Goal: Transaction & Acquisition: Obtain resource

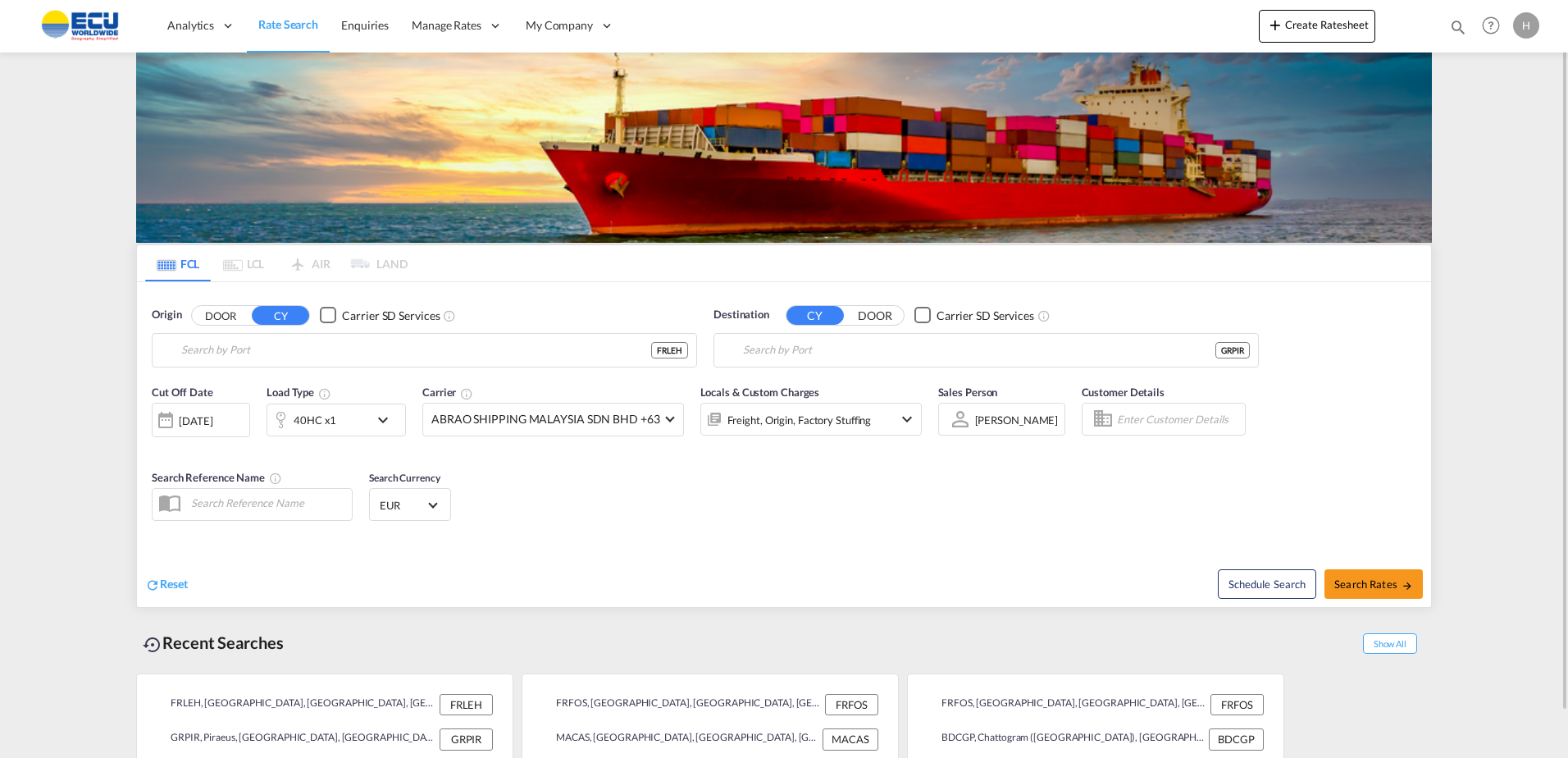
type input "[GEOGRAPHIC_DATA], [GEOGRAPHIC_DATA]"
type input "Piraeus, GRPIR"
click at [399, 358] on input "[GEOGRAPHIC_DATA], [GEOGRAPHIC_DATA]" at bounding box center [435, 351] width 507 height 25
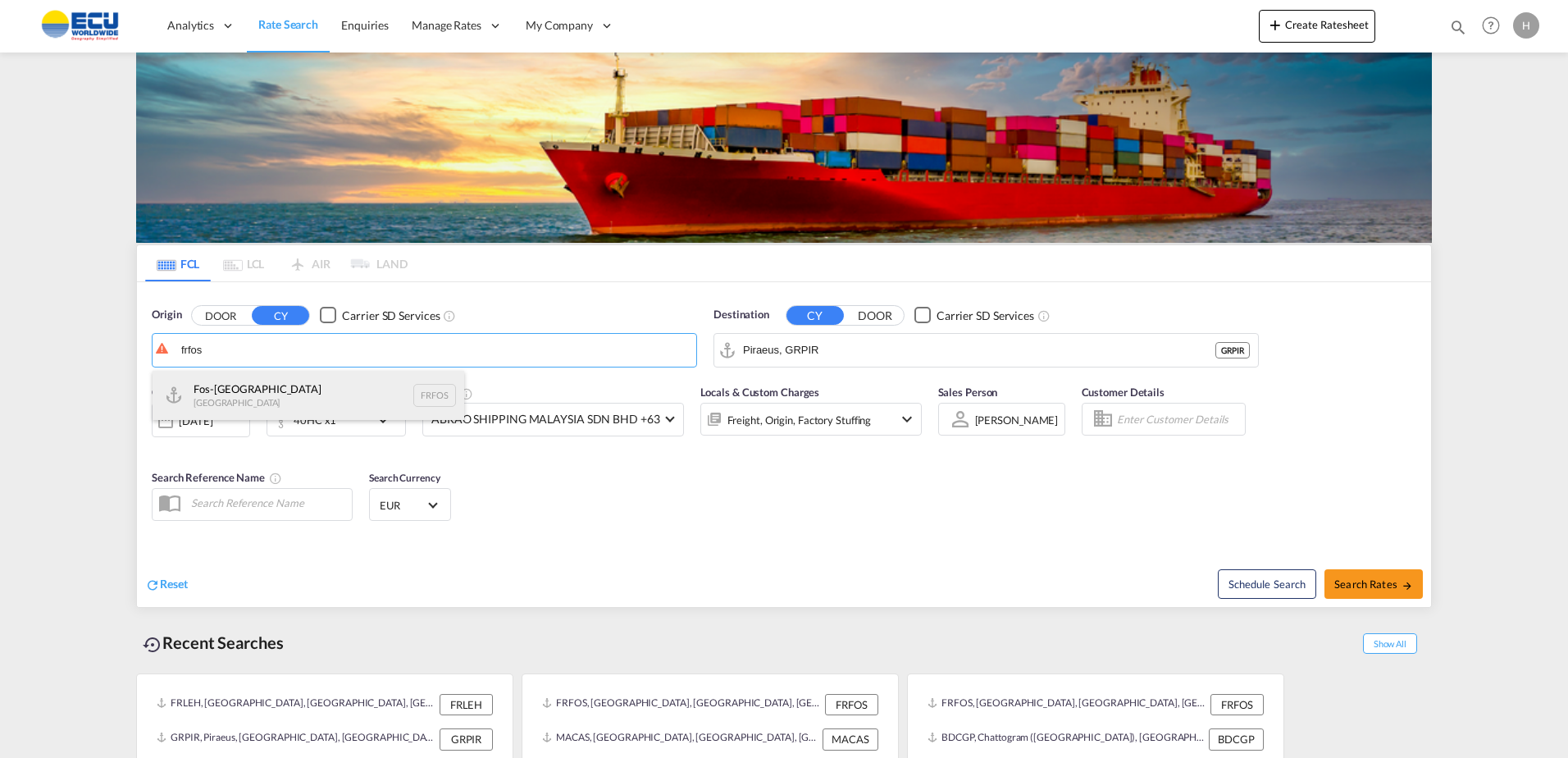
click at [330, 394] on div "Fos-sur-Mer [GEOGRAPHIC_DATA] FRFOS" at bounding box center [308, 395] width 311 height 49
type input "Fos-[GEOGRAPHIC_DATA], [GEOGRAPHIC_DATA]"
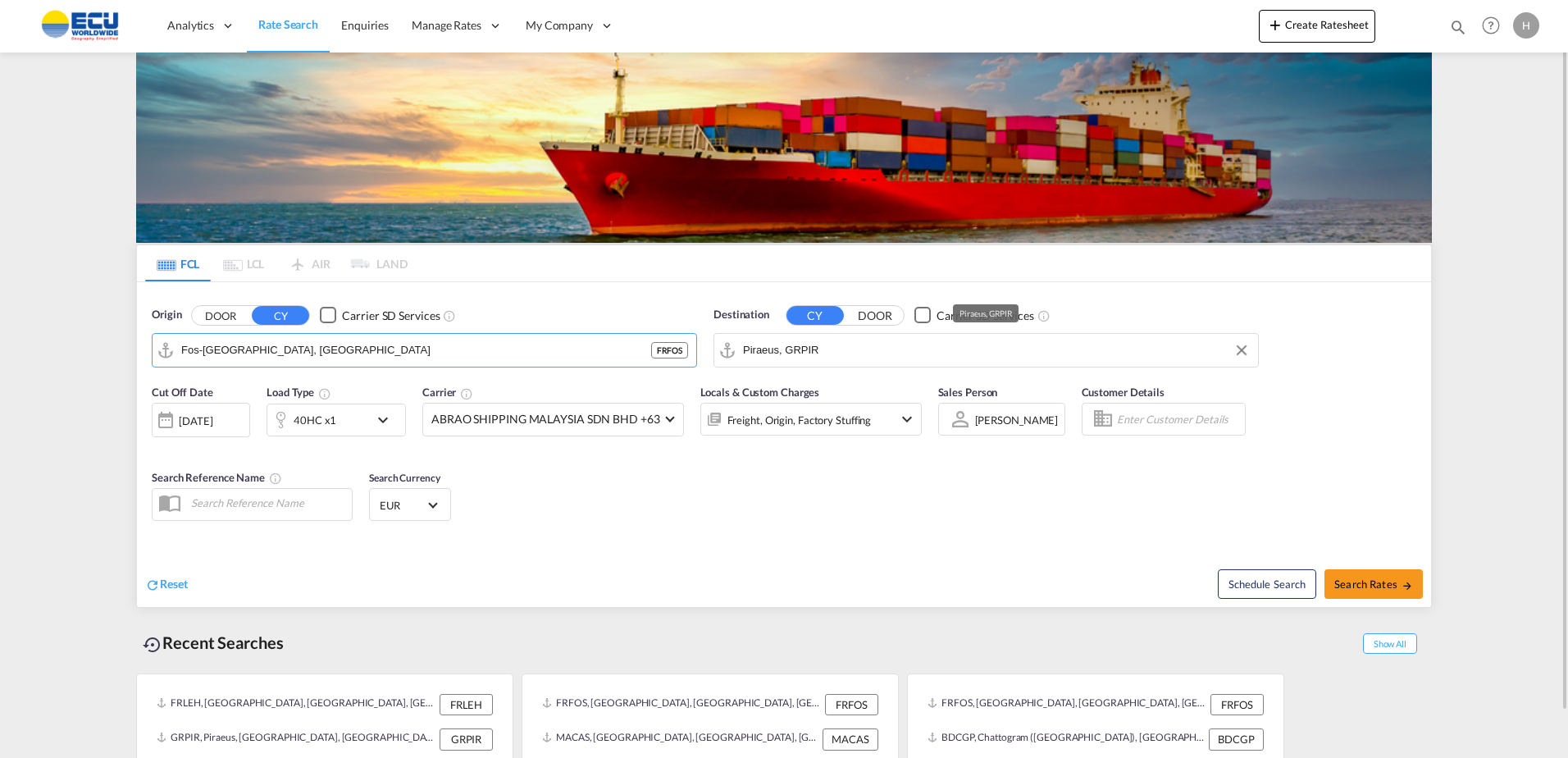
click at [914, 351] on input "Piraeus, GRPIR" at bounding box center [996, 351] width 507 height 25
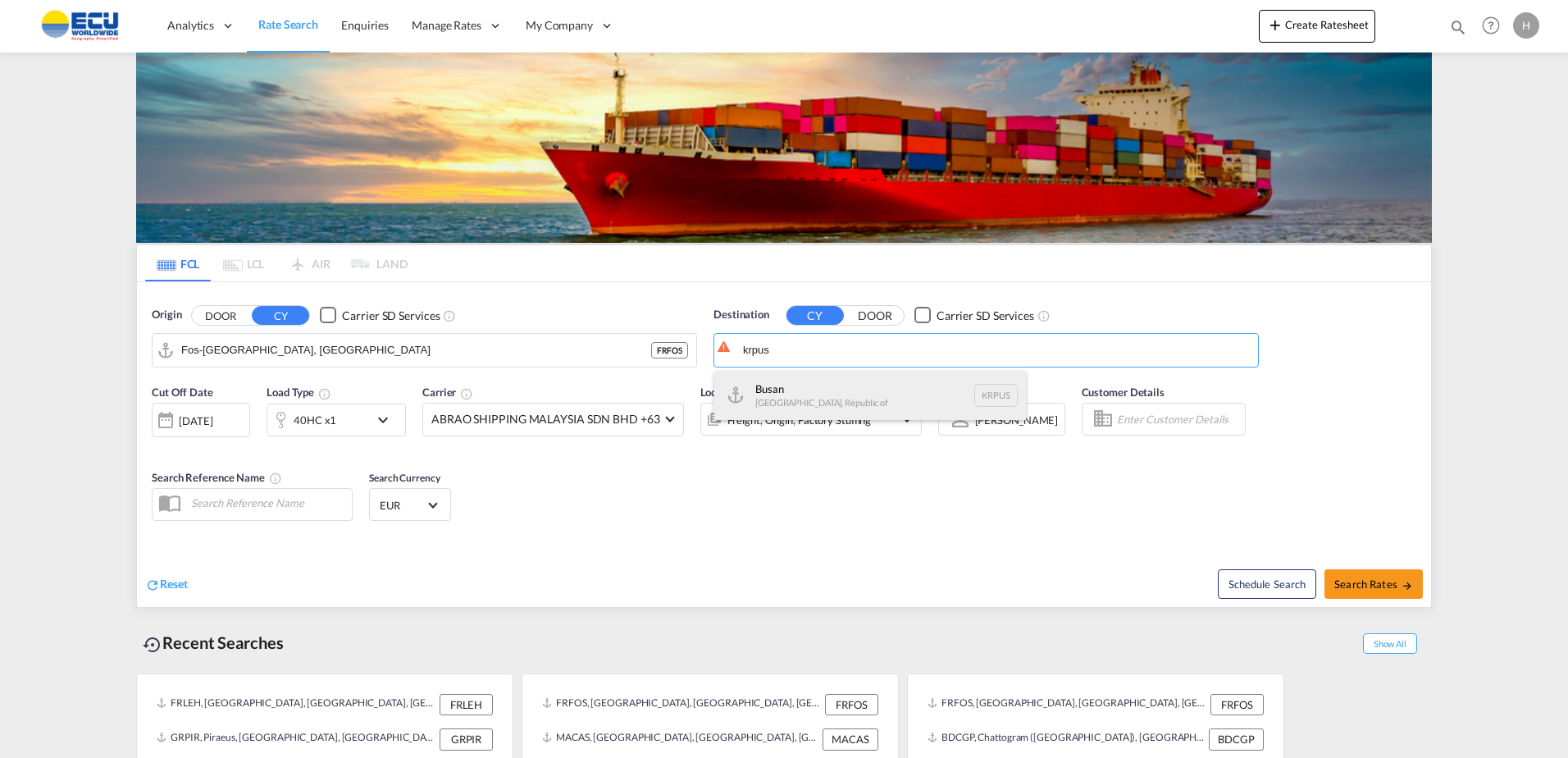
click at [836, 394] on div "Busan Korea, Republic of KRPUS" at bounding box center [869, 395] width 311 height 49
type input "Busan, KRPUS"
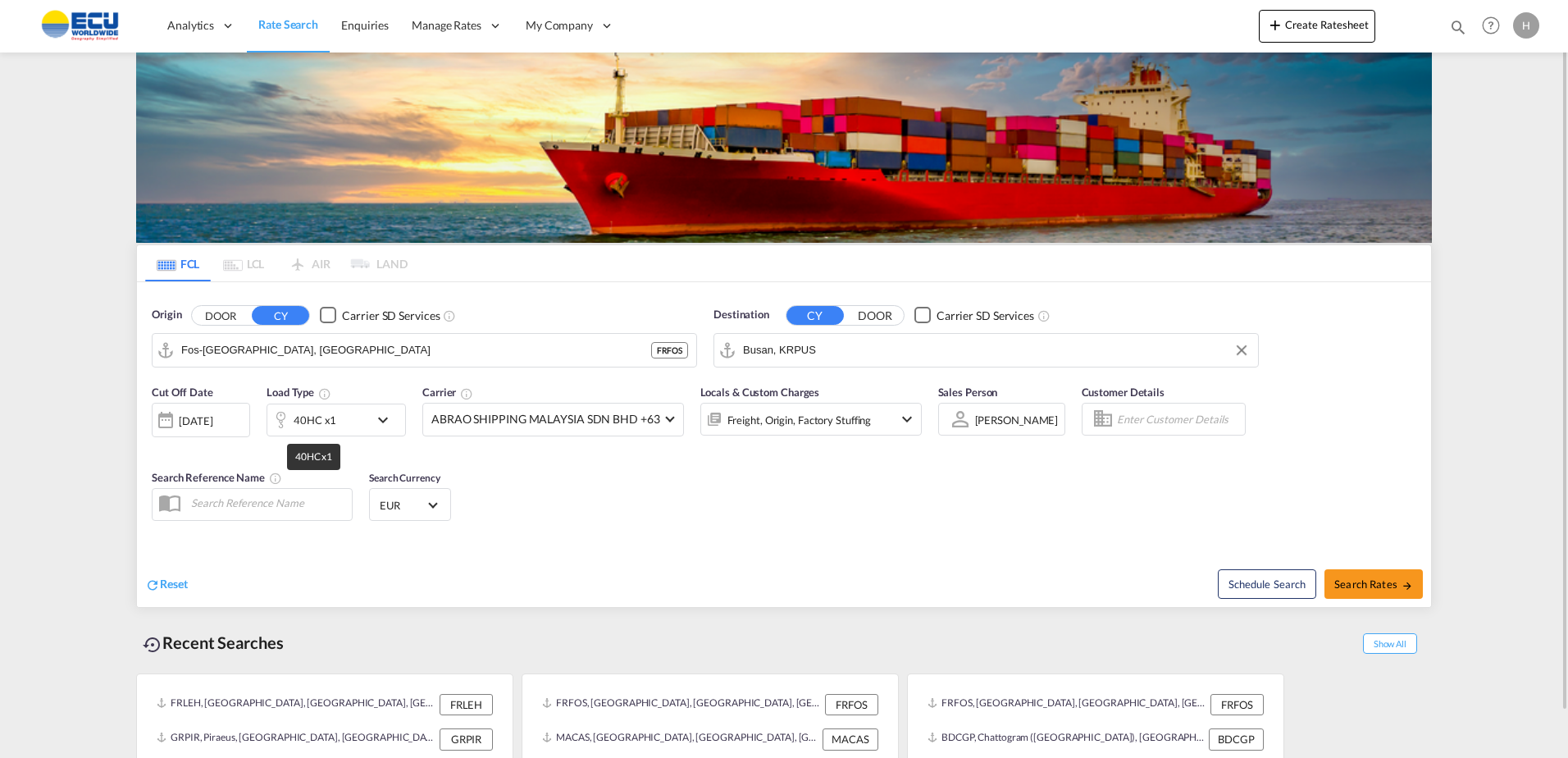
click at [327, 425] on div "40HC x1" at bounding box center [315, 421] width 43 height 23
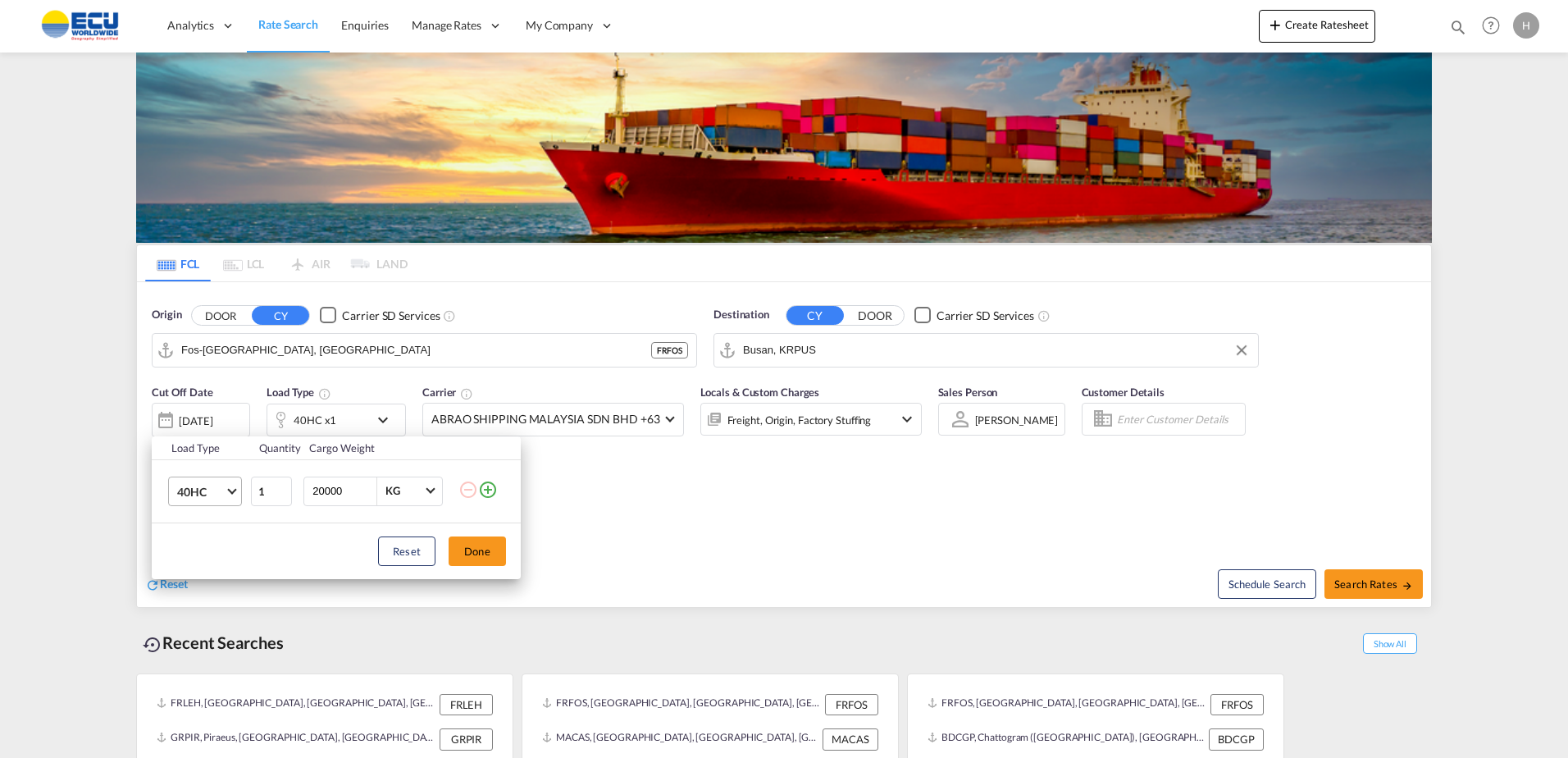
click at [212, 501] on md-select-value "40HC" at bounding box center [209, 491] width 66 height 28
click at [203, 419] on div "20GP" at bounding box center [191, 412] width 29 height 16
click at [476, 540] on button "Done" at bounding box center [477, 551] width 57 height 29
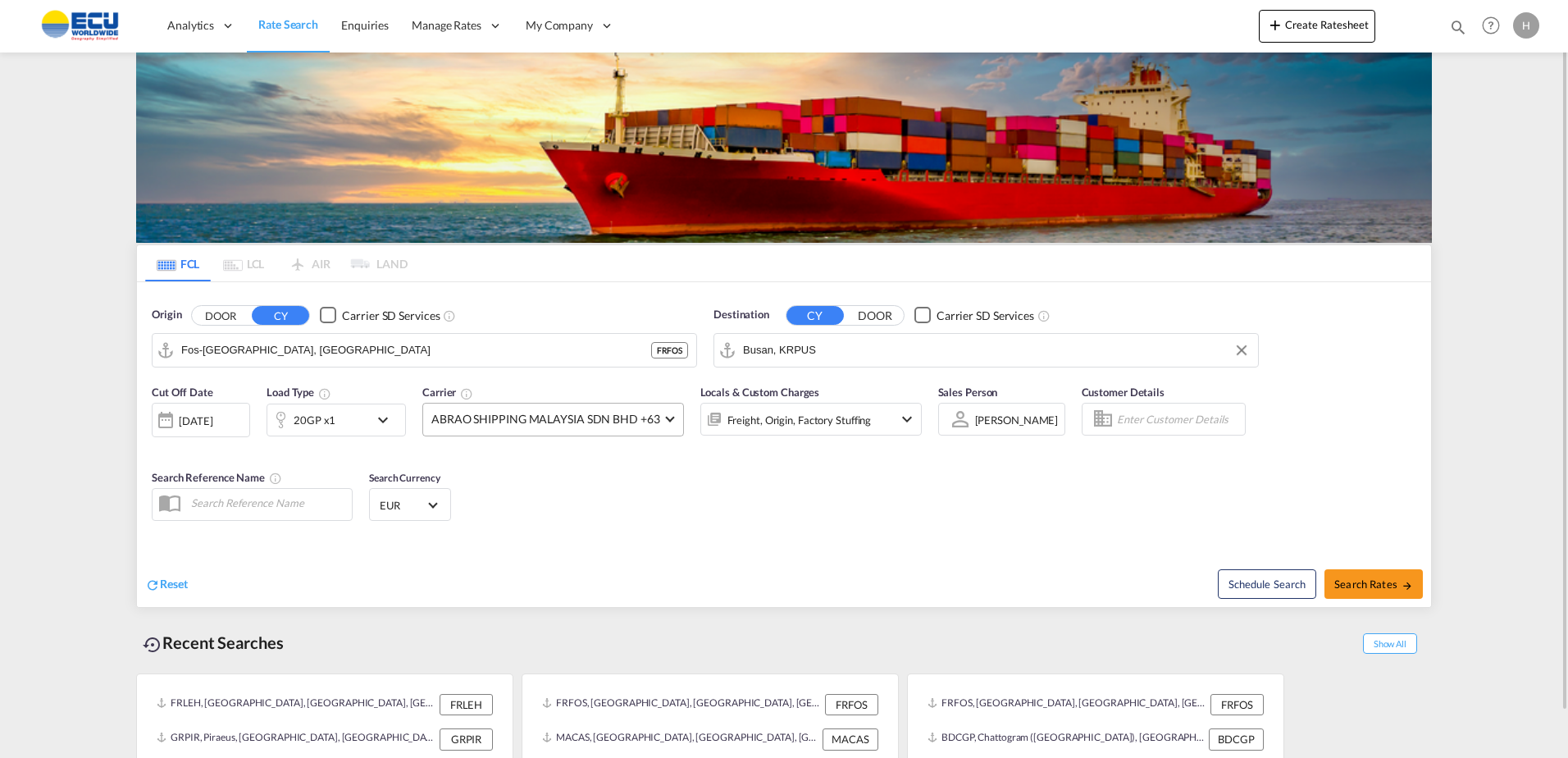
click at [543, 429] on md-select-value "ABRAO SHIPPING MALAYSIA SDN BHD +63" at bounding box center [552, 420] width 260 height 32
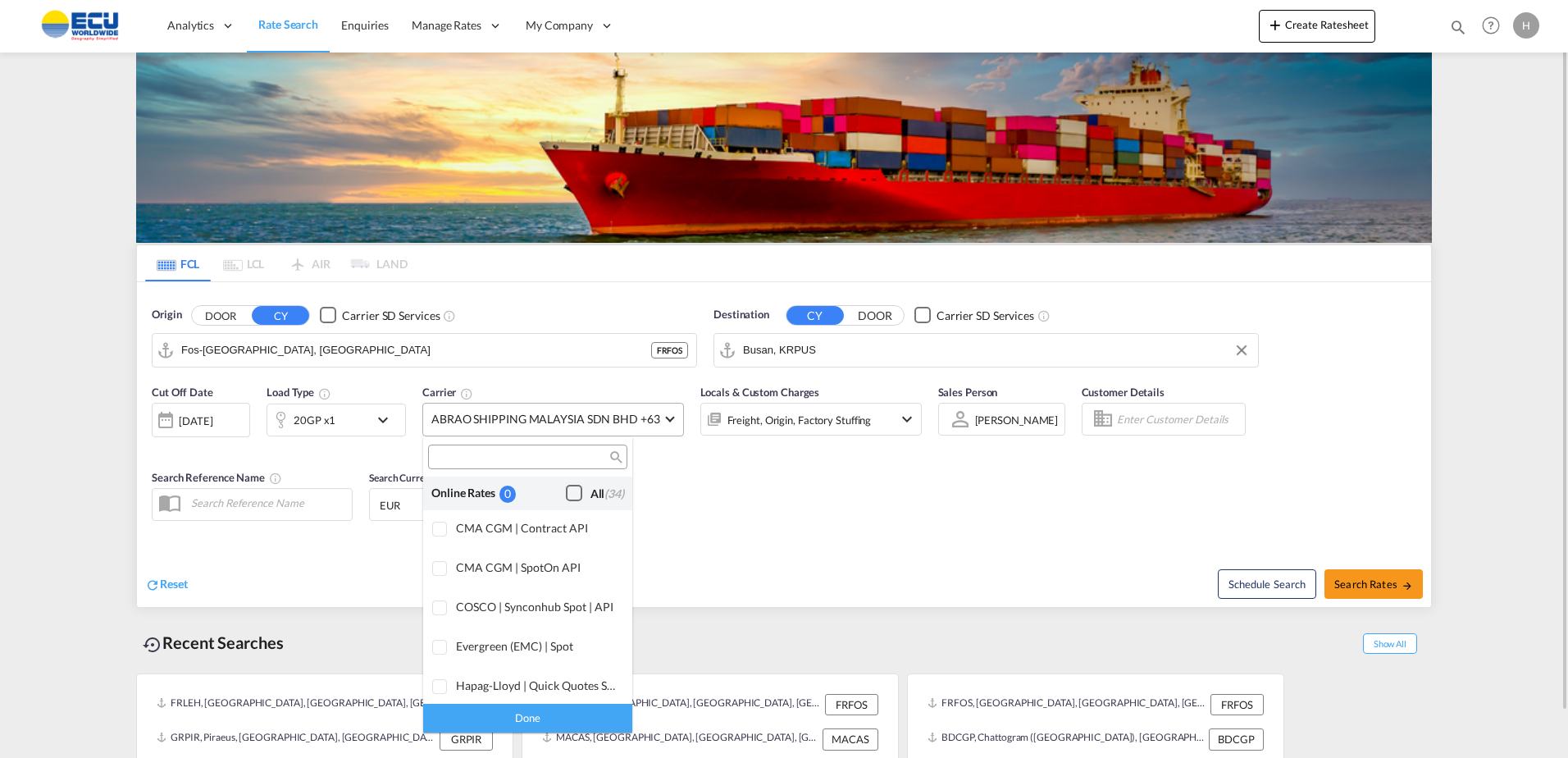
click at [566, 494] on div "Checkbox No Ink" at bounding box center [574, 493] width 16 height 16
click at [552, 709] on div "Done" at bounding box center [527, 718] width 209 height 29
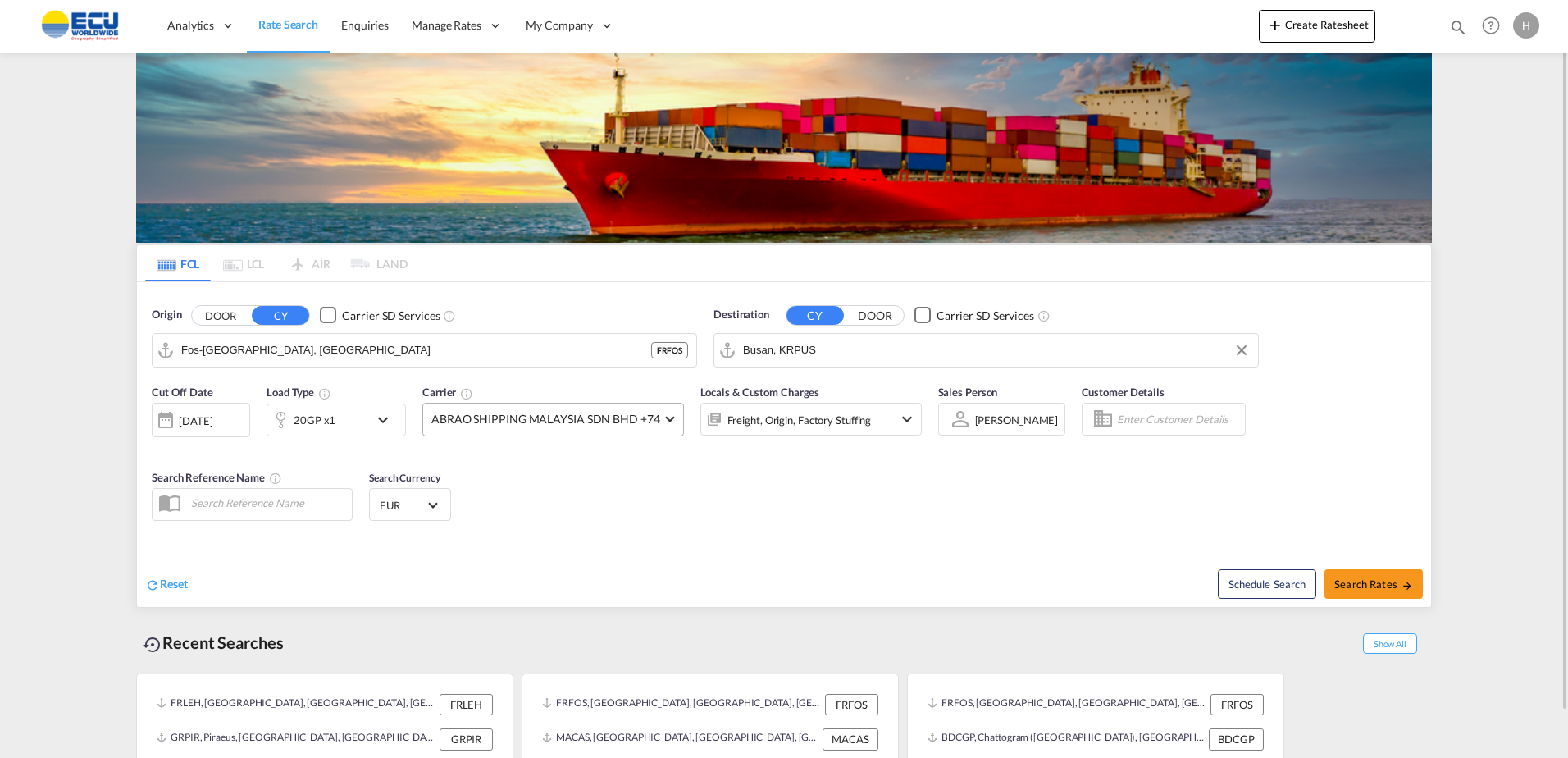
drag, startPoint x: 795, startPoint y: 521, endPoint x: 1087, endPoint y: 505, distance: 292.4
click at [795, 520] on div "Cut Off Date [DATE] [DATE] Load Type 20GP x1 Carrier ABRAO SHIPPING MALAYSIA SD…" at bounding box center [784, 455] width 1294 height 160
click at [1364, 576] on button "Search Rates" at bounding box center [1373, 584] width 98 height 29
type input "FRFOS to KRPUS / [DATE]"
